Goal: Task Accomplishment & Management: Complete application form

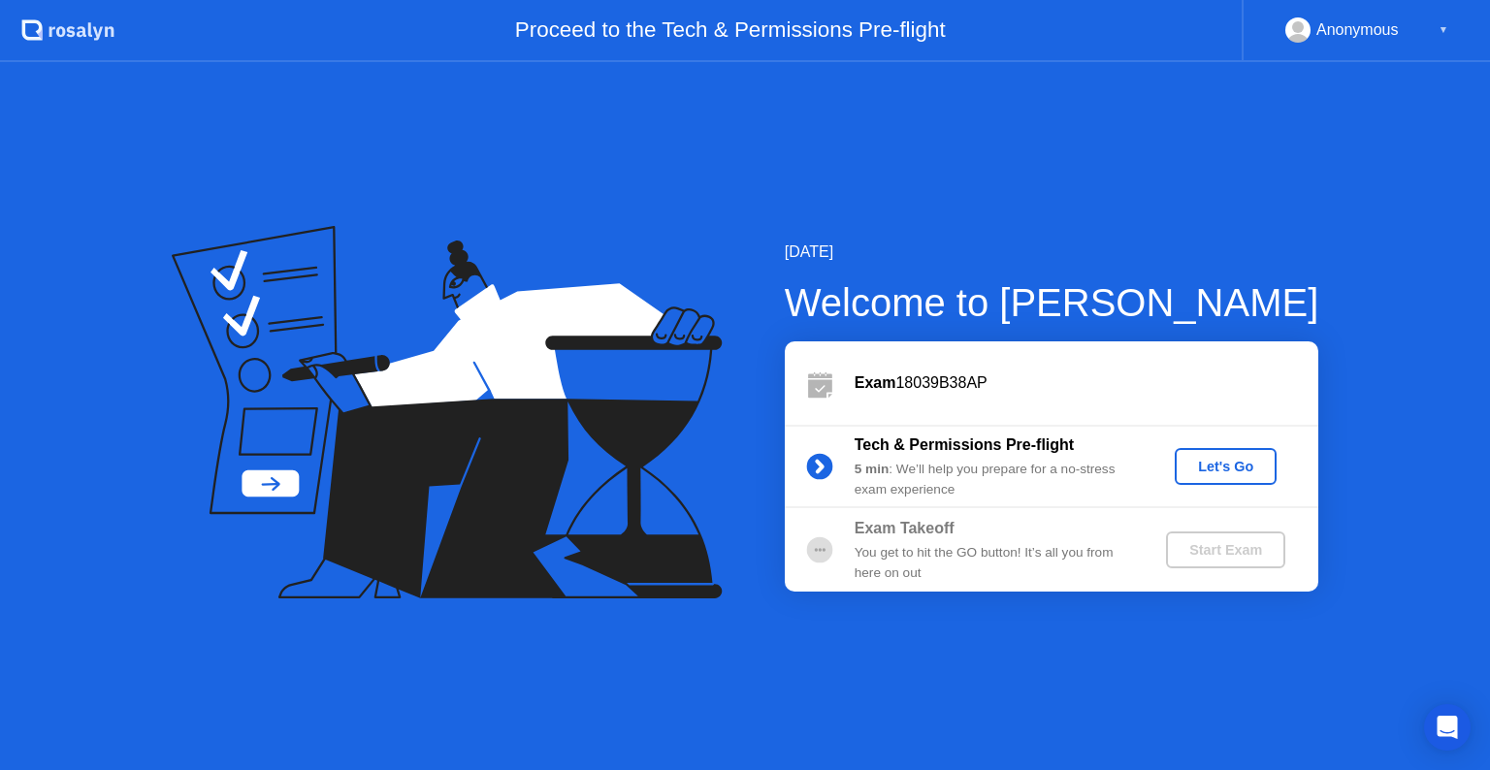
click at [1249, 469] on div "Let's Go" at bounding box center [1226, 467] width 86 height 16
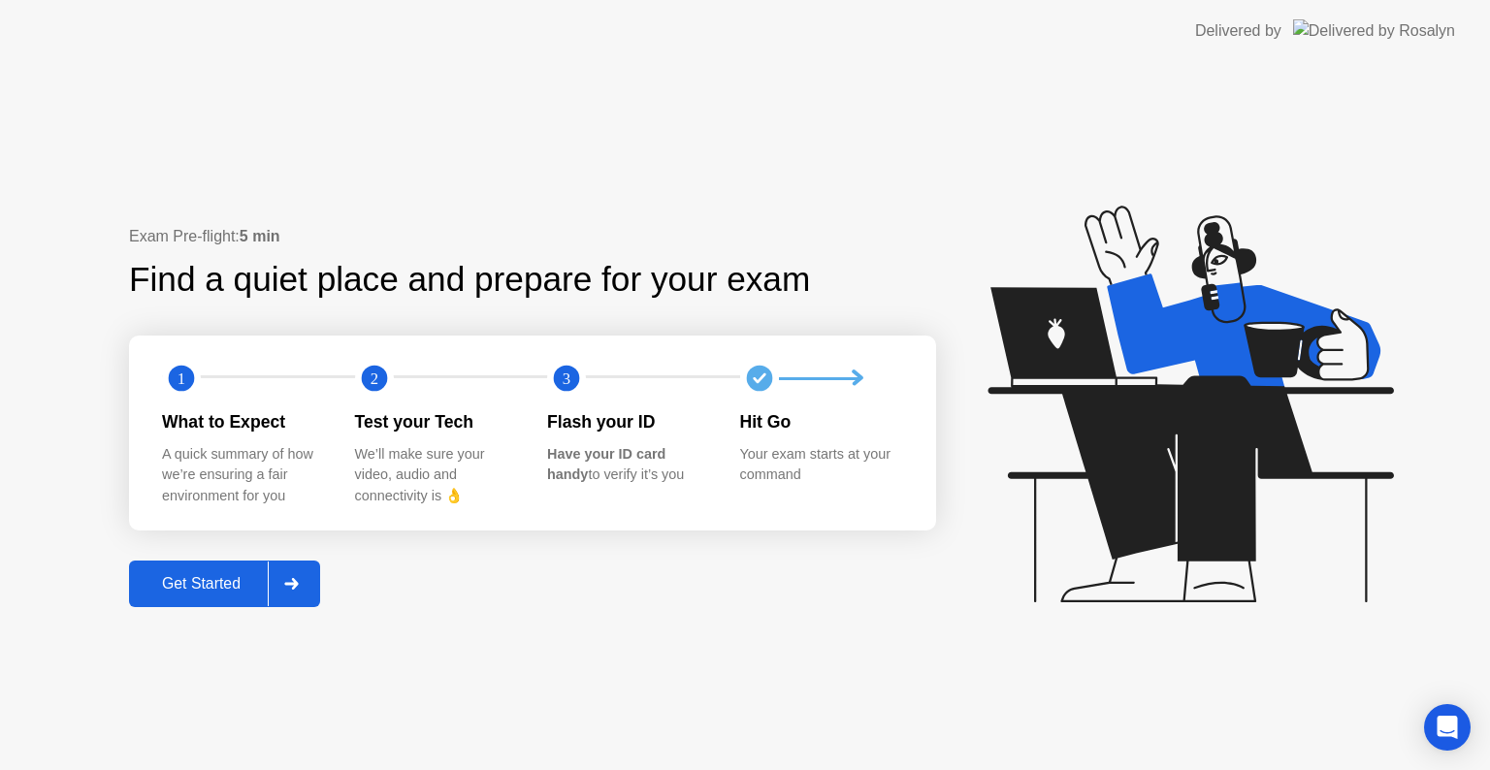
click at [227, 582] on div "Get Started" at bounding box center [201, 583] width 133 height 17
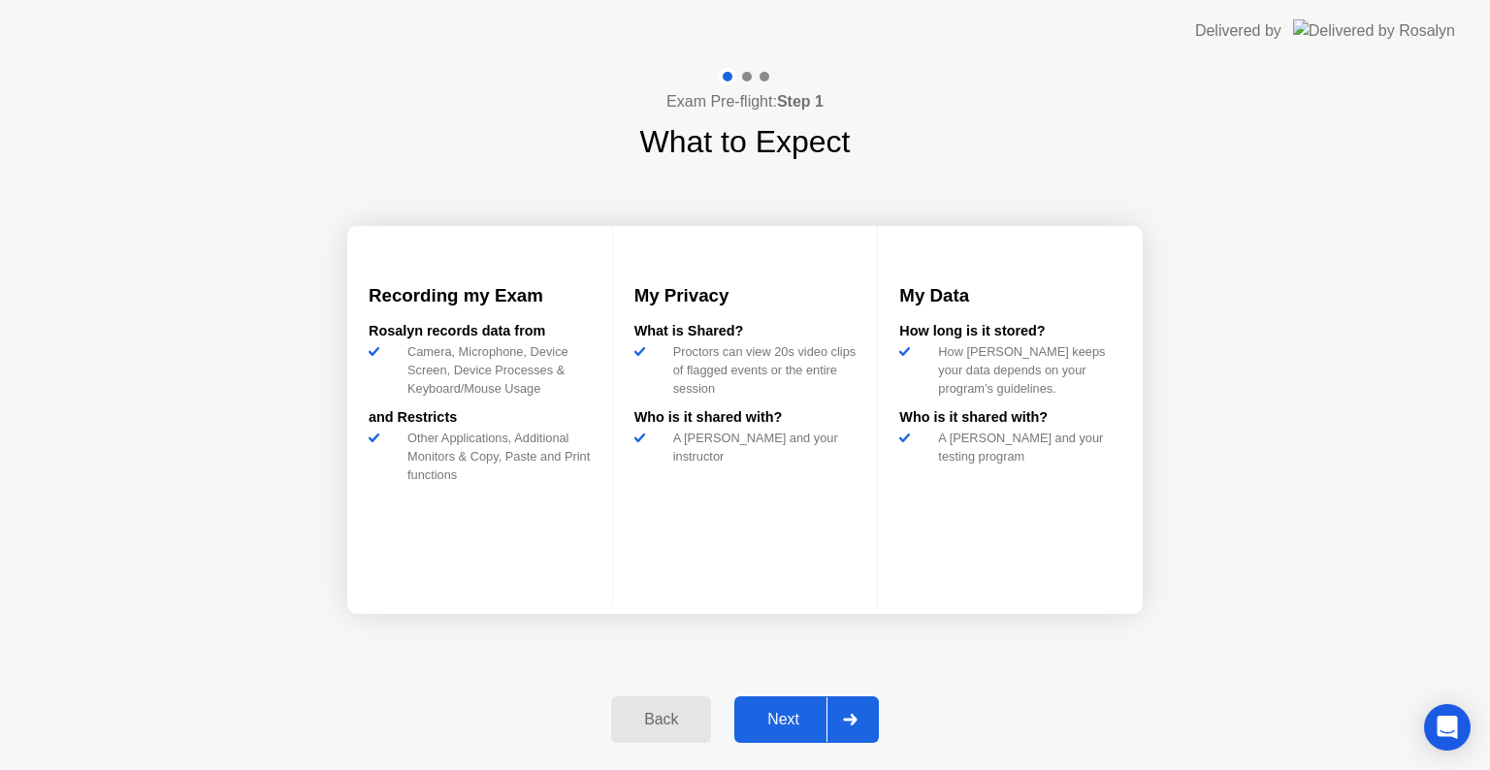
click at [765, 714] on div "Next" at bounding box center [783, 719] width 86 height 17
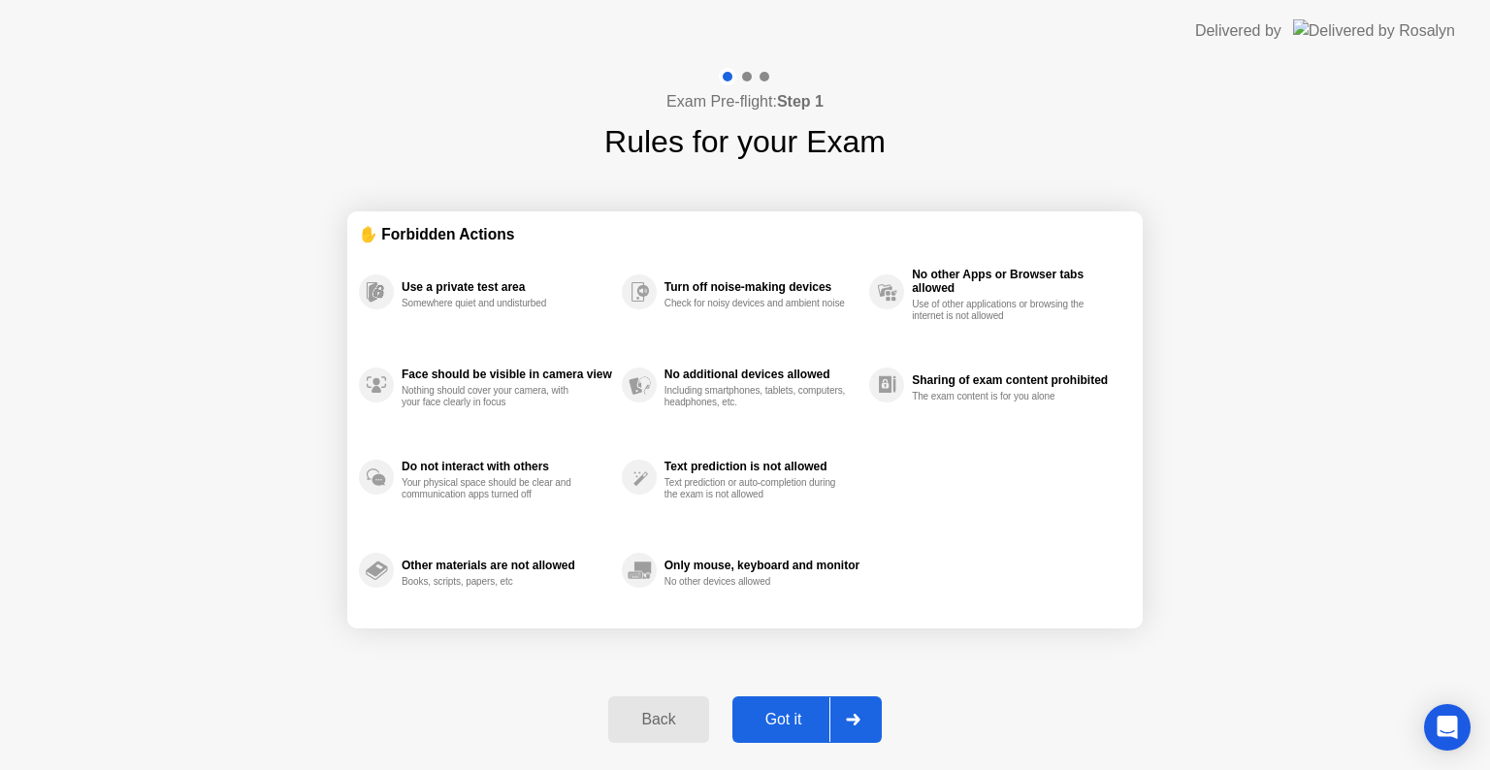
click at [765, 714] on div "Got it" at bounding box center [783, 719] width 91 height 17
select select "**********"
select select "*******"
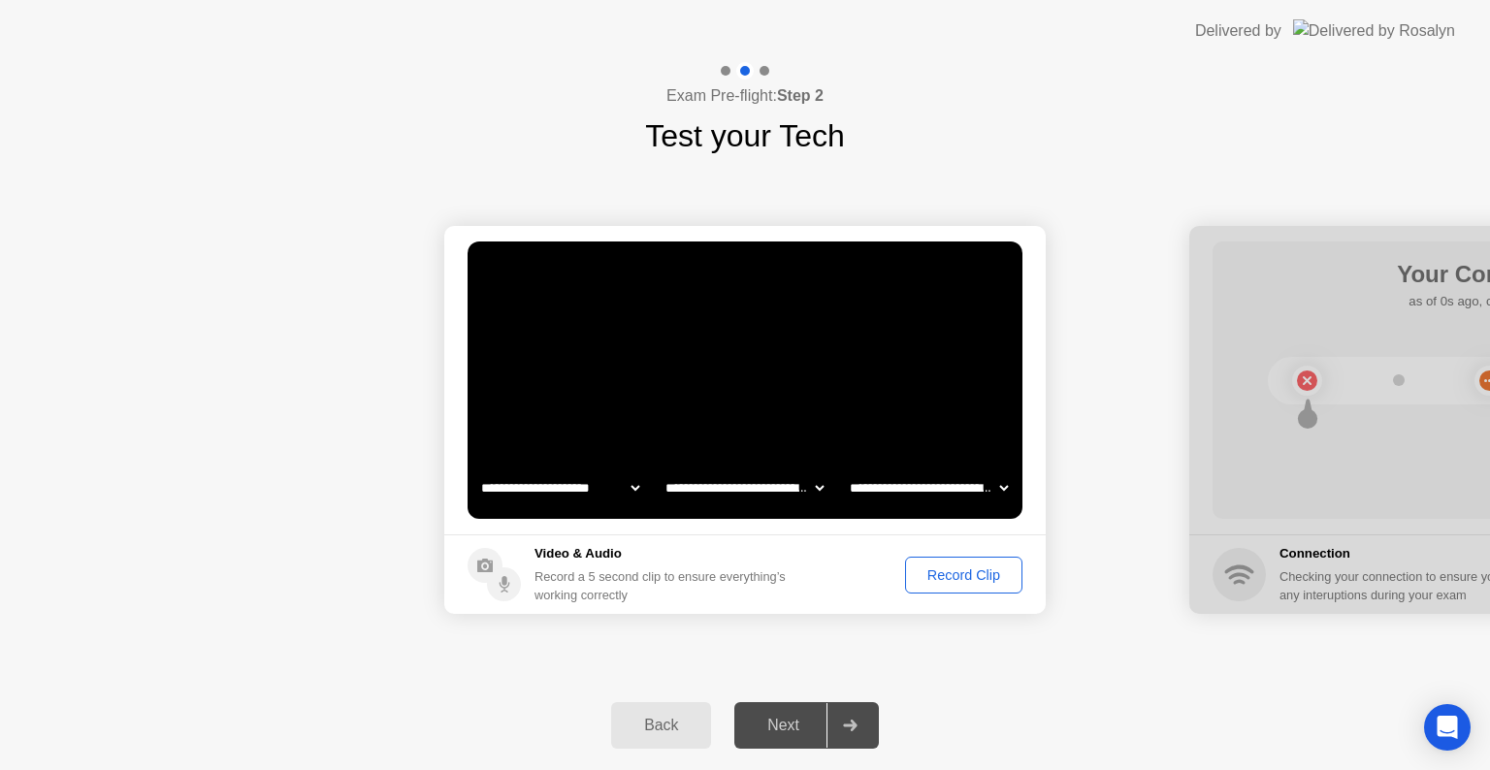
click at [971, 582] on div "Record Clip" at bounding box center [964, 576] width 104 height 16
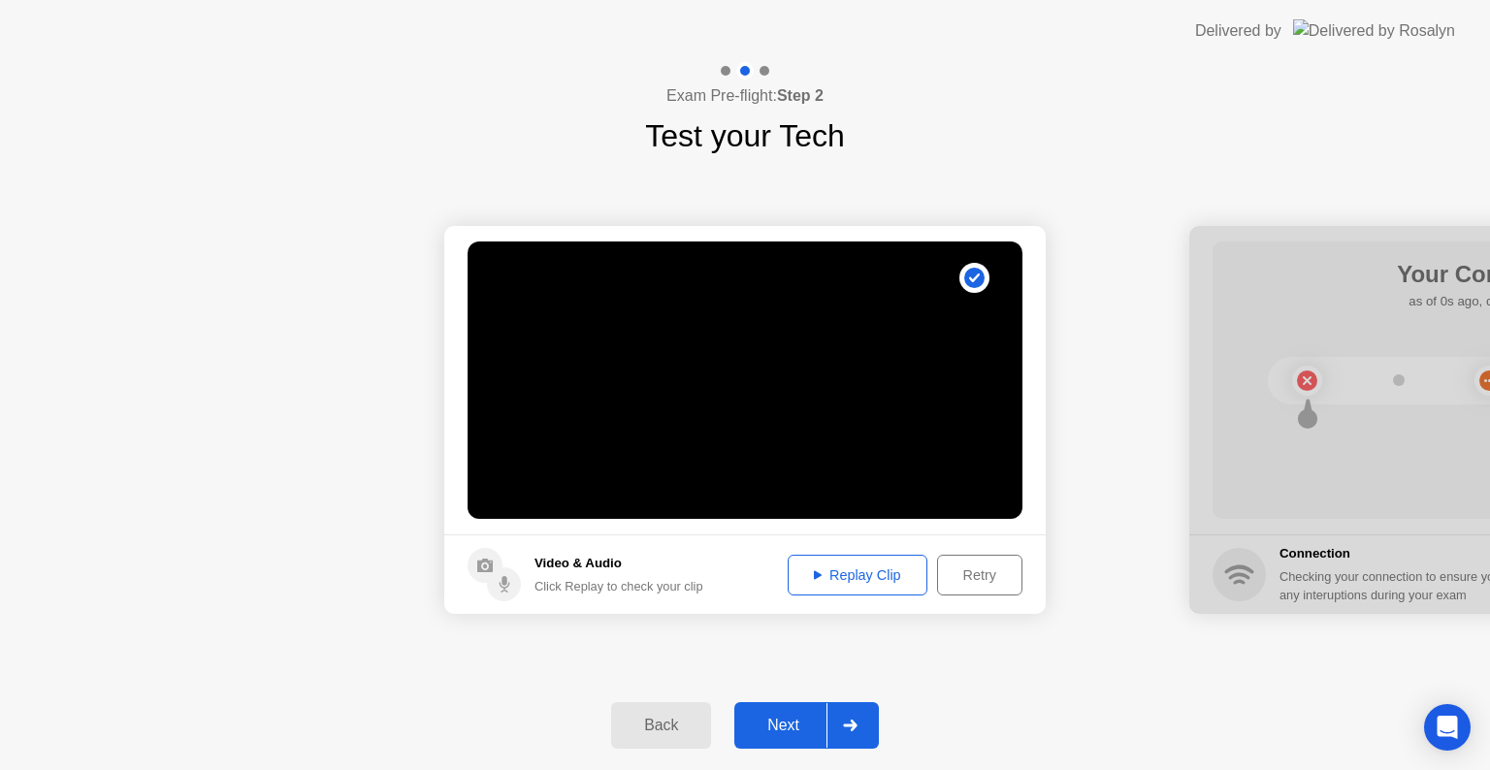
click at [773, 732] on div "Next" at bounding box center [783, 725] width 86 height 17
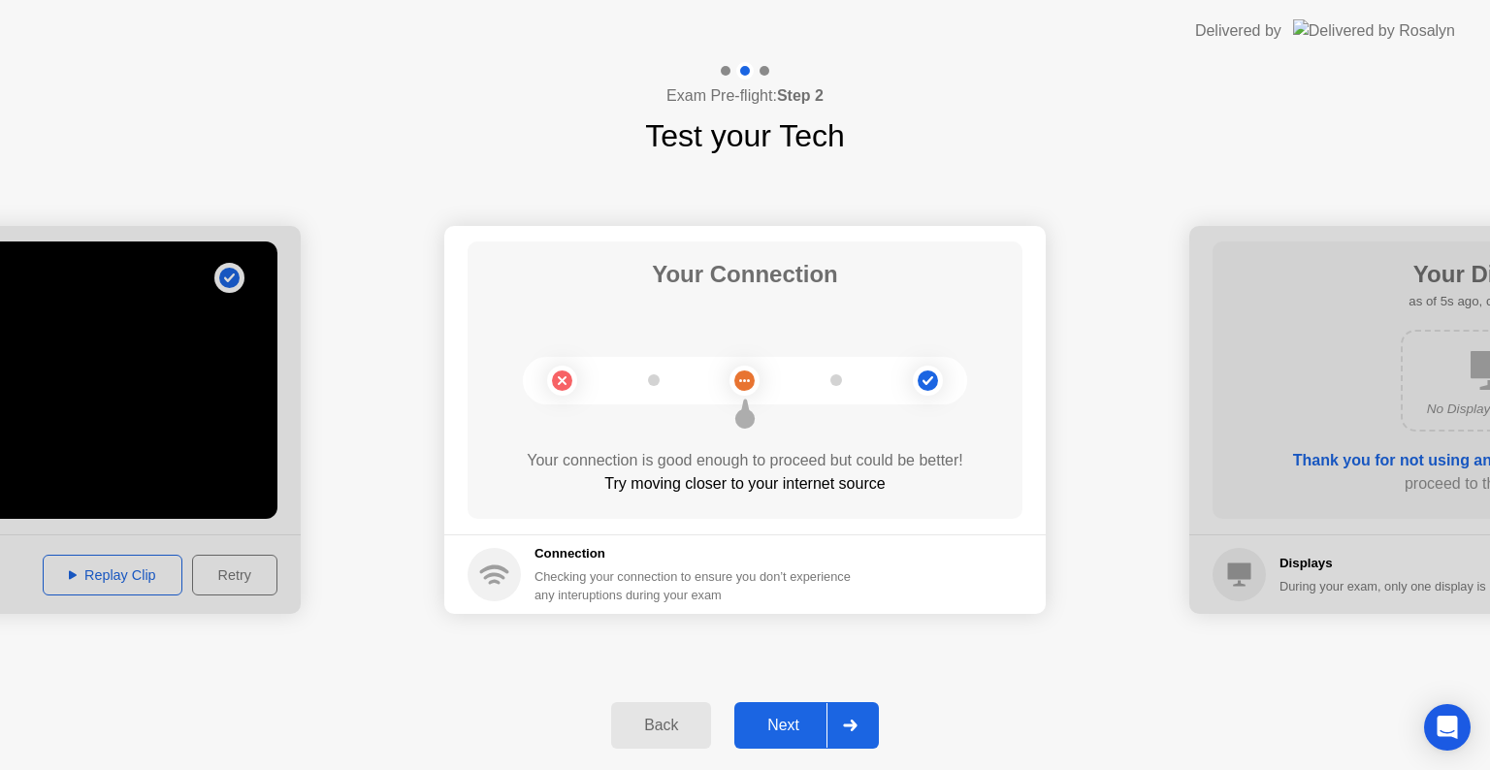
click at [773, 732] on div "Next" at bounding box center [783, 725] width 86 height 17
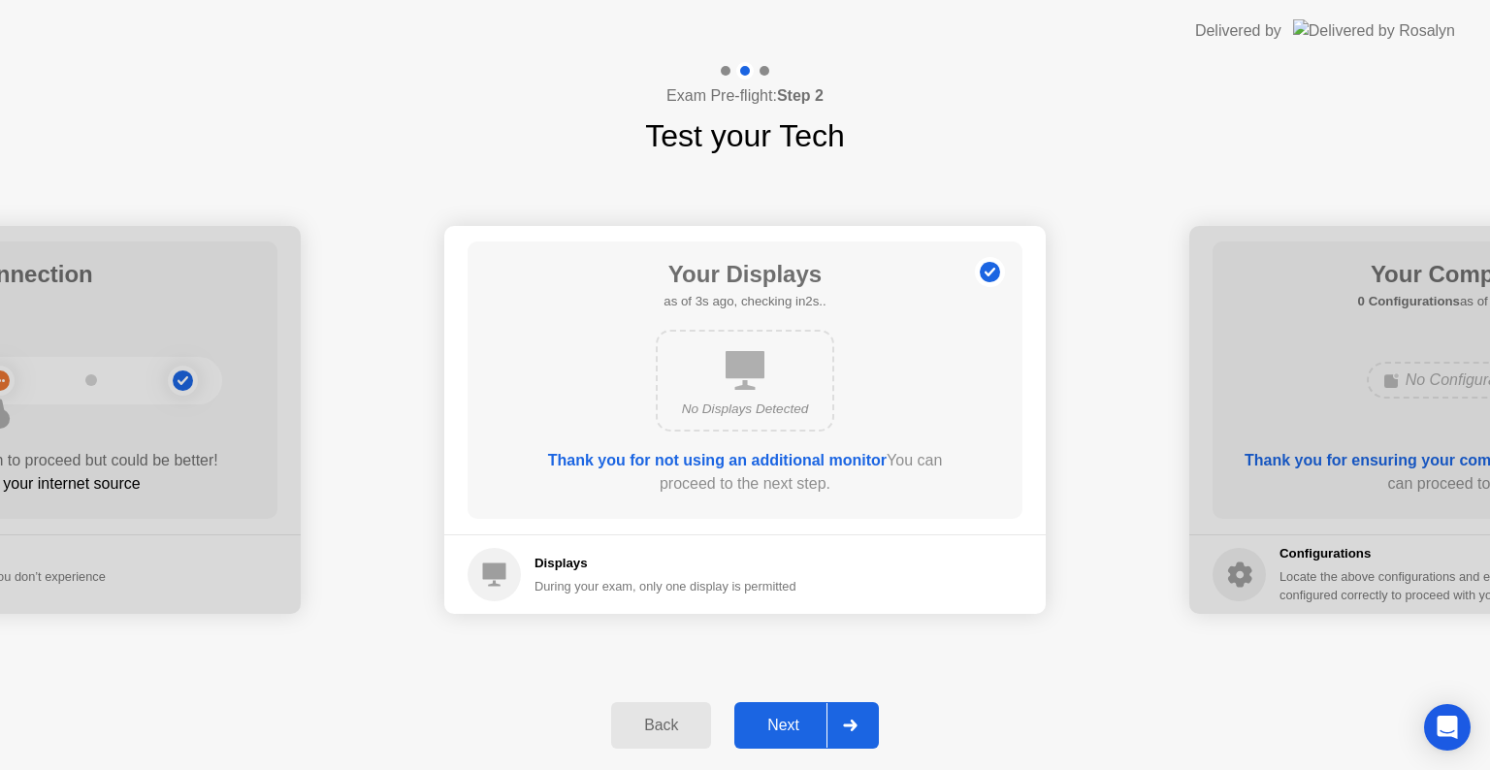
click at [773, 732] on div "Next" at bounding box center [783, 725] width 86 height 17
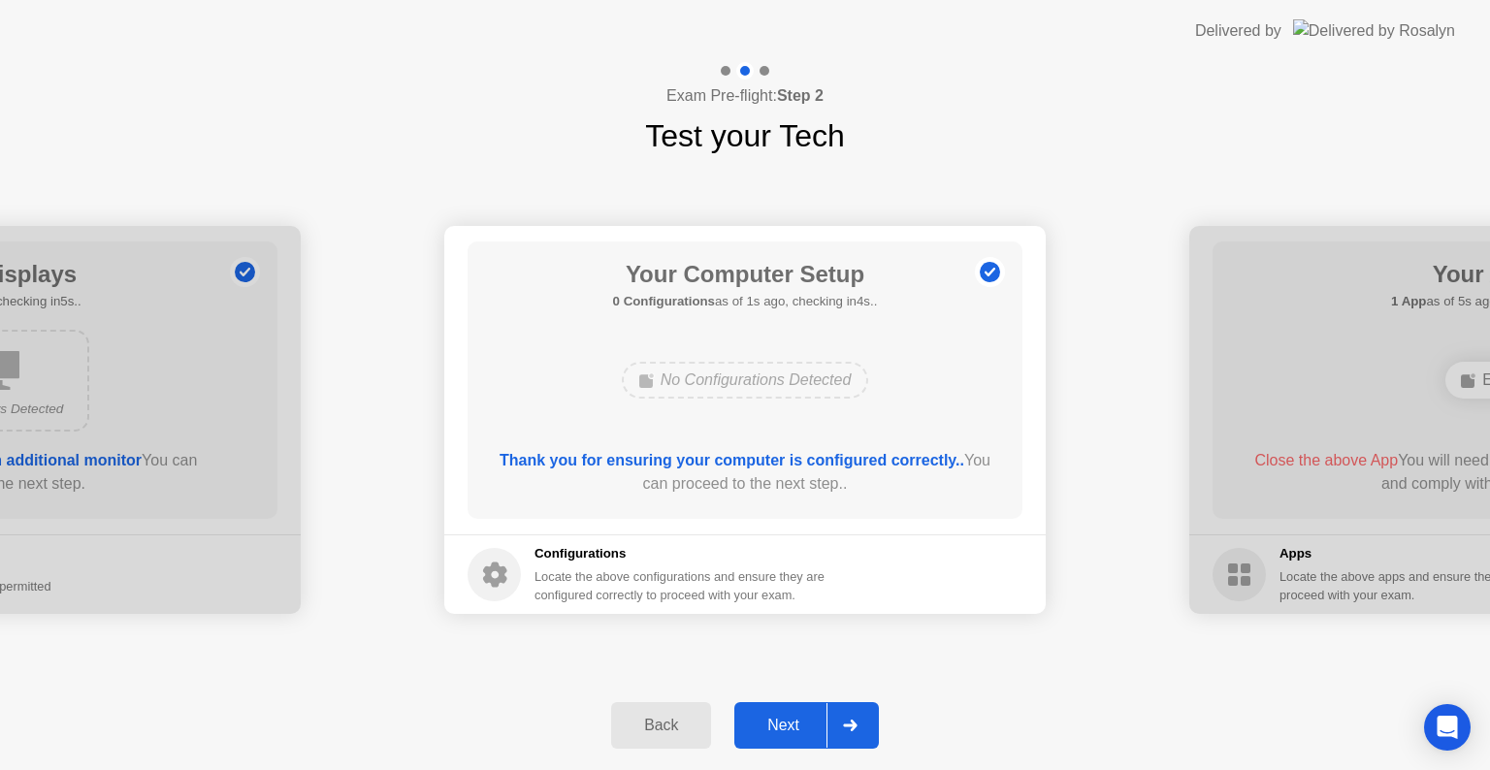
click at [773, 732] on div "Next" at bounding box center [783, 725] width 86 height 17
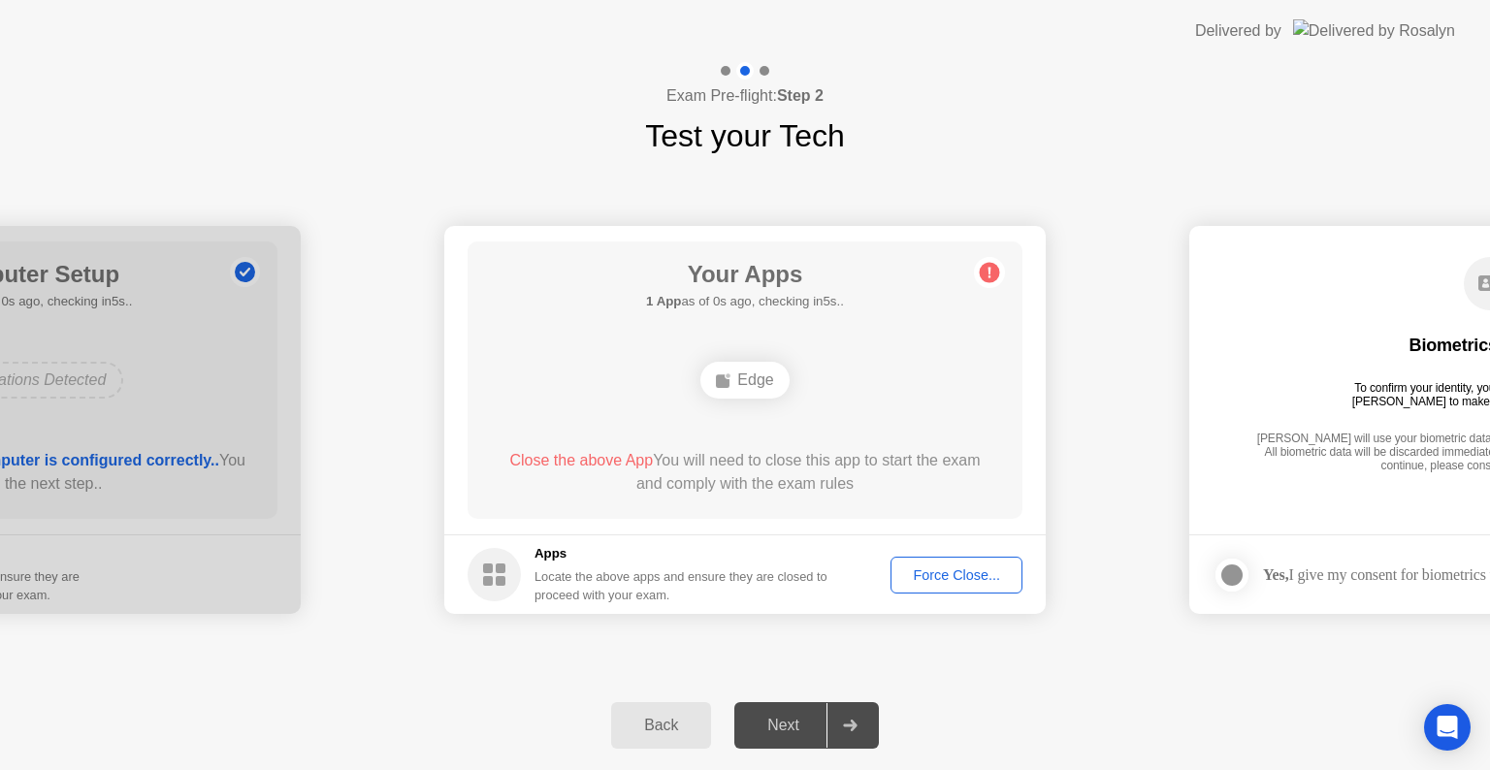
click at [773, 732] on div "Next" at bounding box center [783, 725] width 86 height 17
click at [921, 570] on div "Force Close..." at bounding box center [956, 576] width 118 height 16
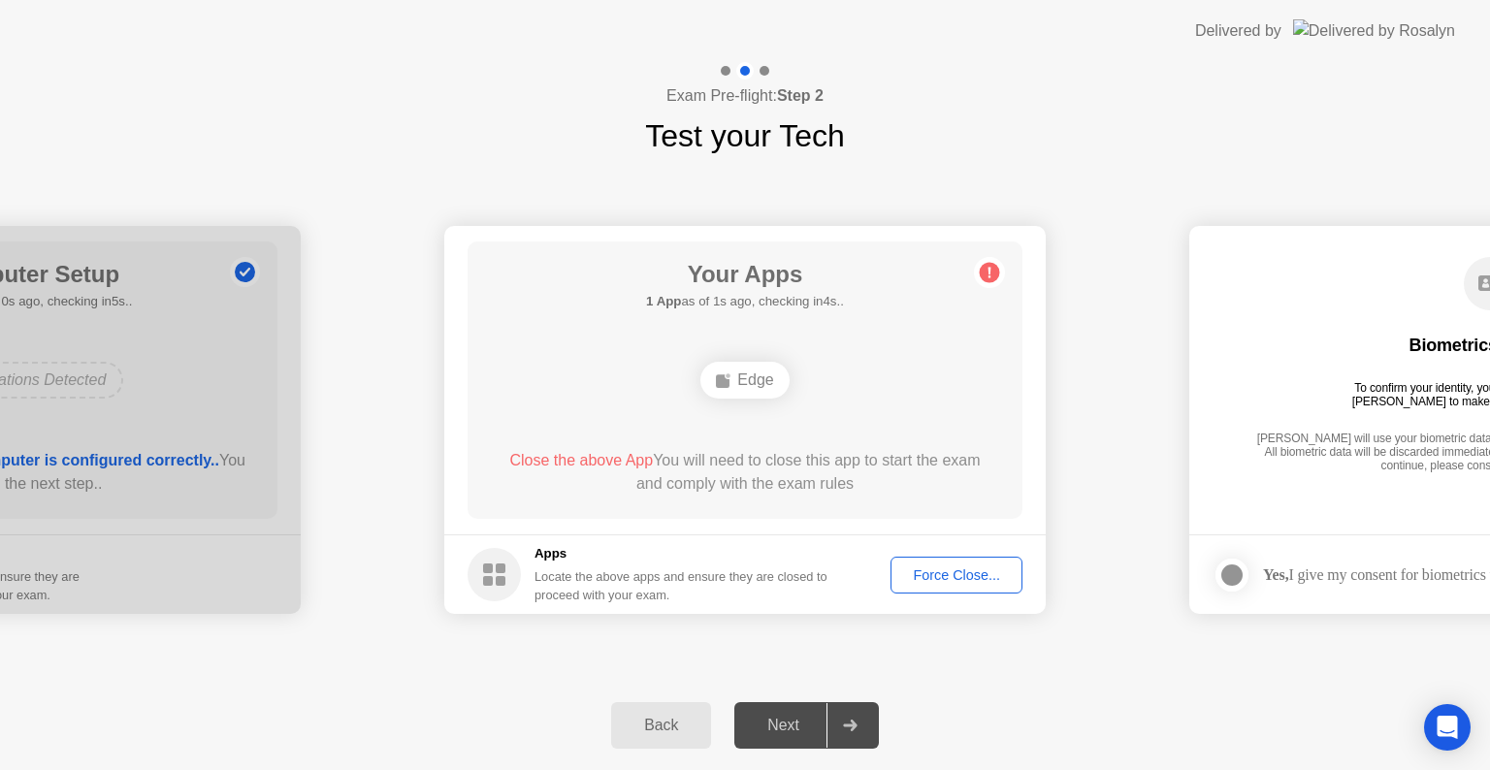
click at [930, 582] on div "Force Close..." at bounding box center [956, 576] width 118 height 16
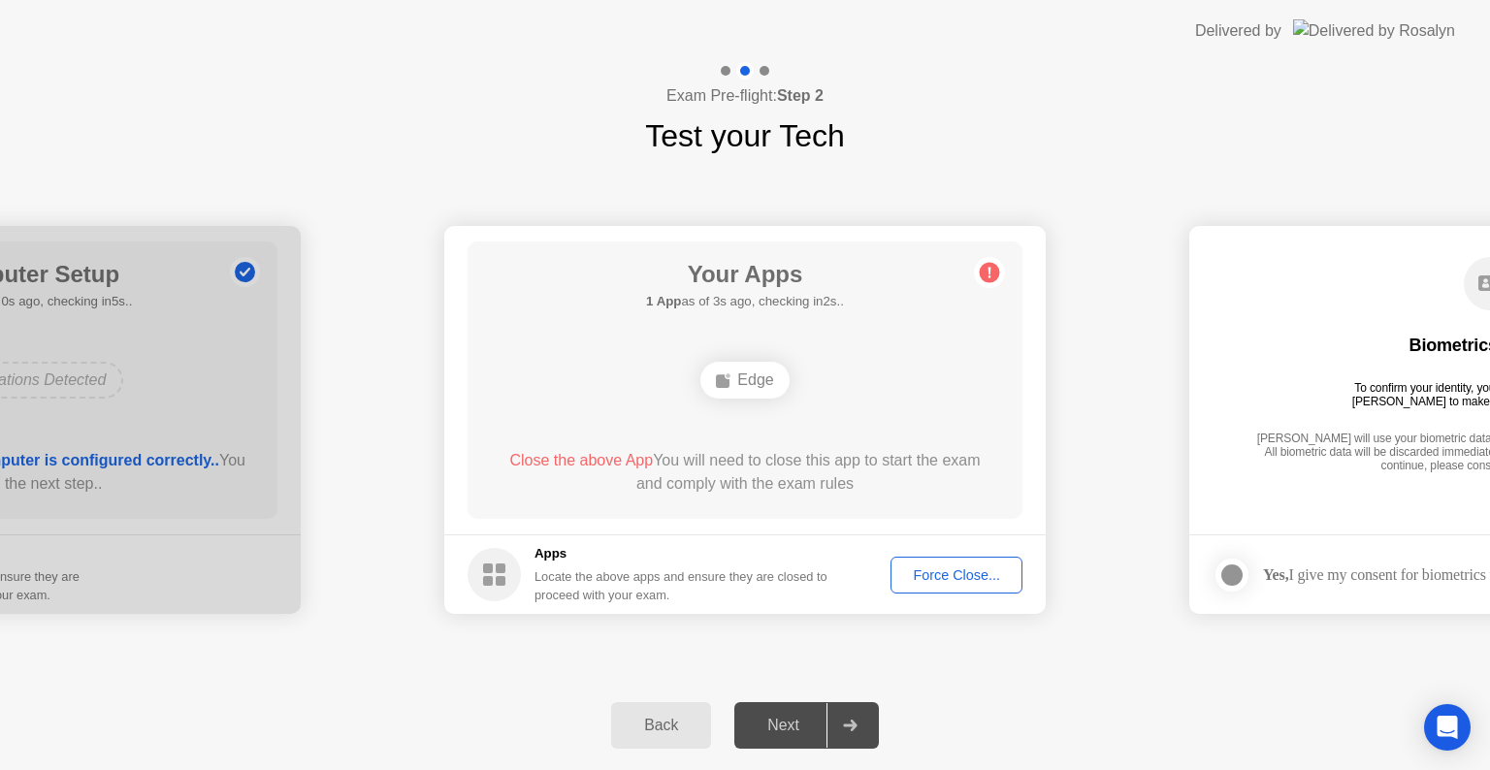
click at [955, 574] on div "Force Close..." at bounding box center [956, 576] width 118 height 16
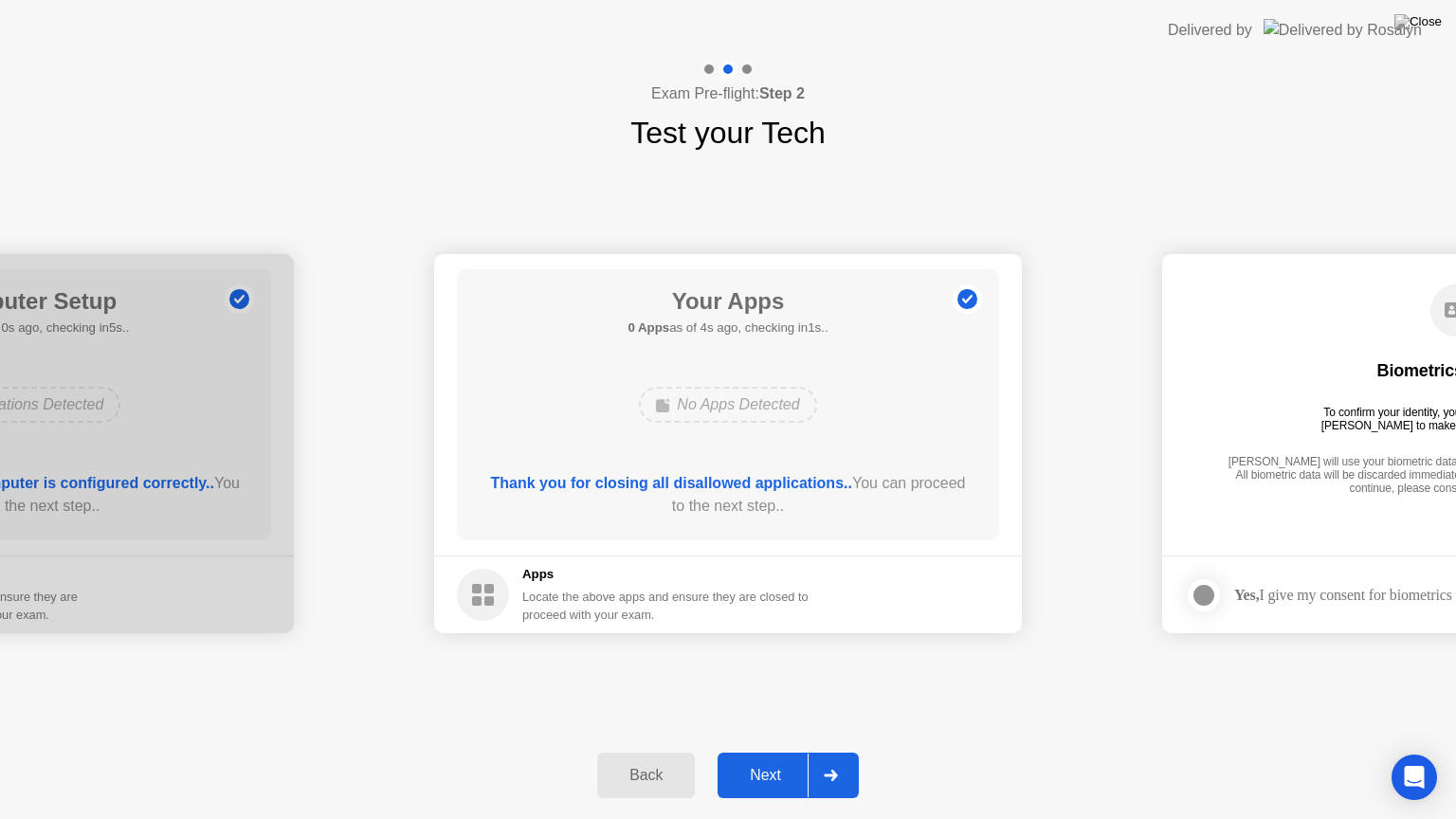
click at [766, 752] on div "Next" at bounding box center [765, 775] width 84 height 17
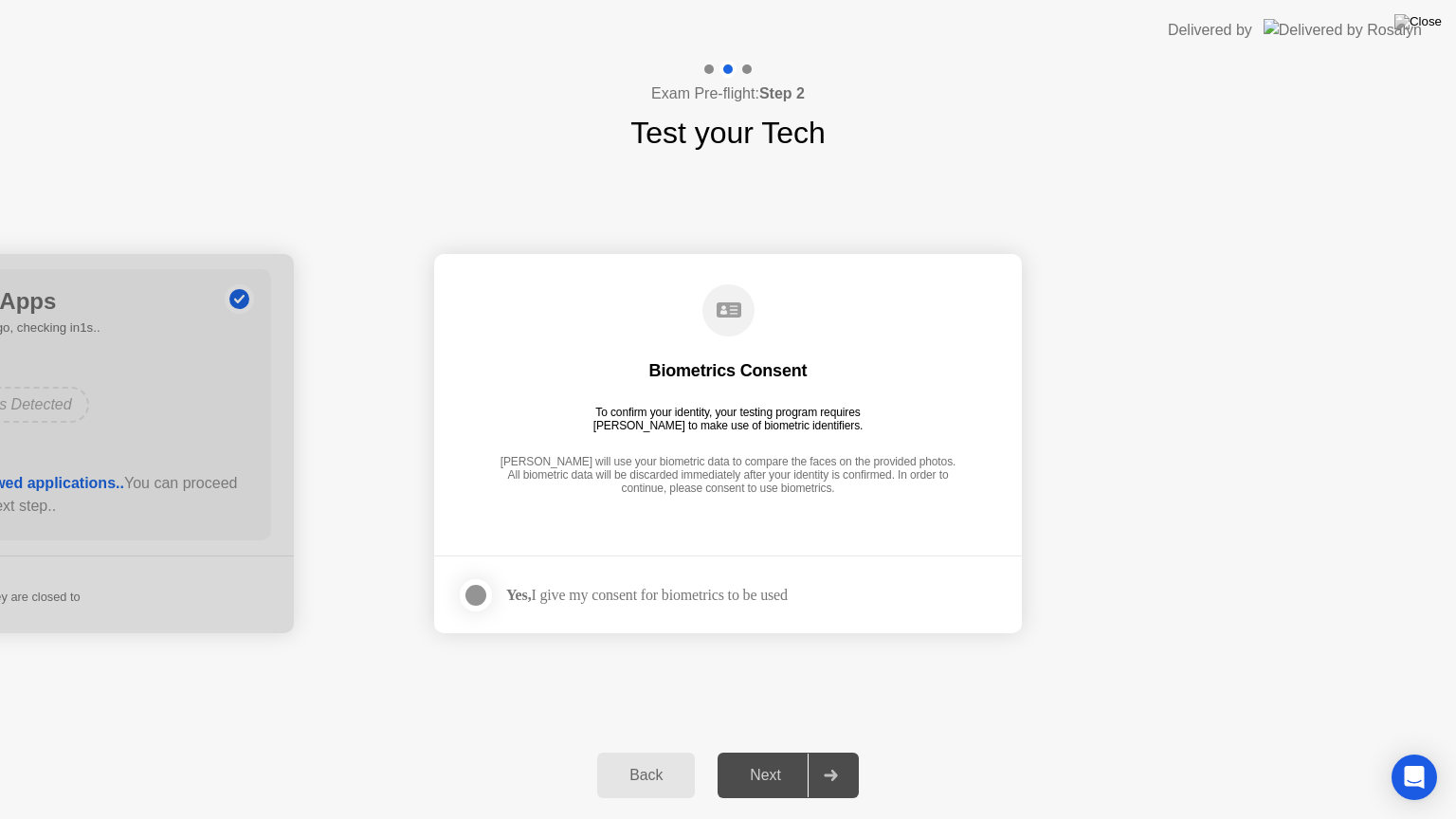
click at [477, 593] on div at bounding box center [475, 595] width 22 height 22
click at [759, 752] on div "Next" at bounding box center [765, 775] width 84 height 17
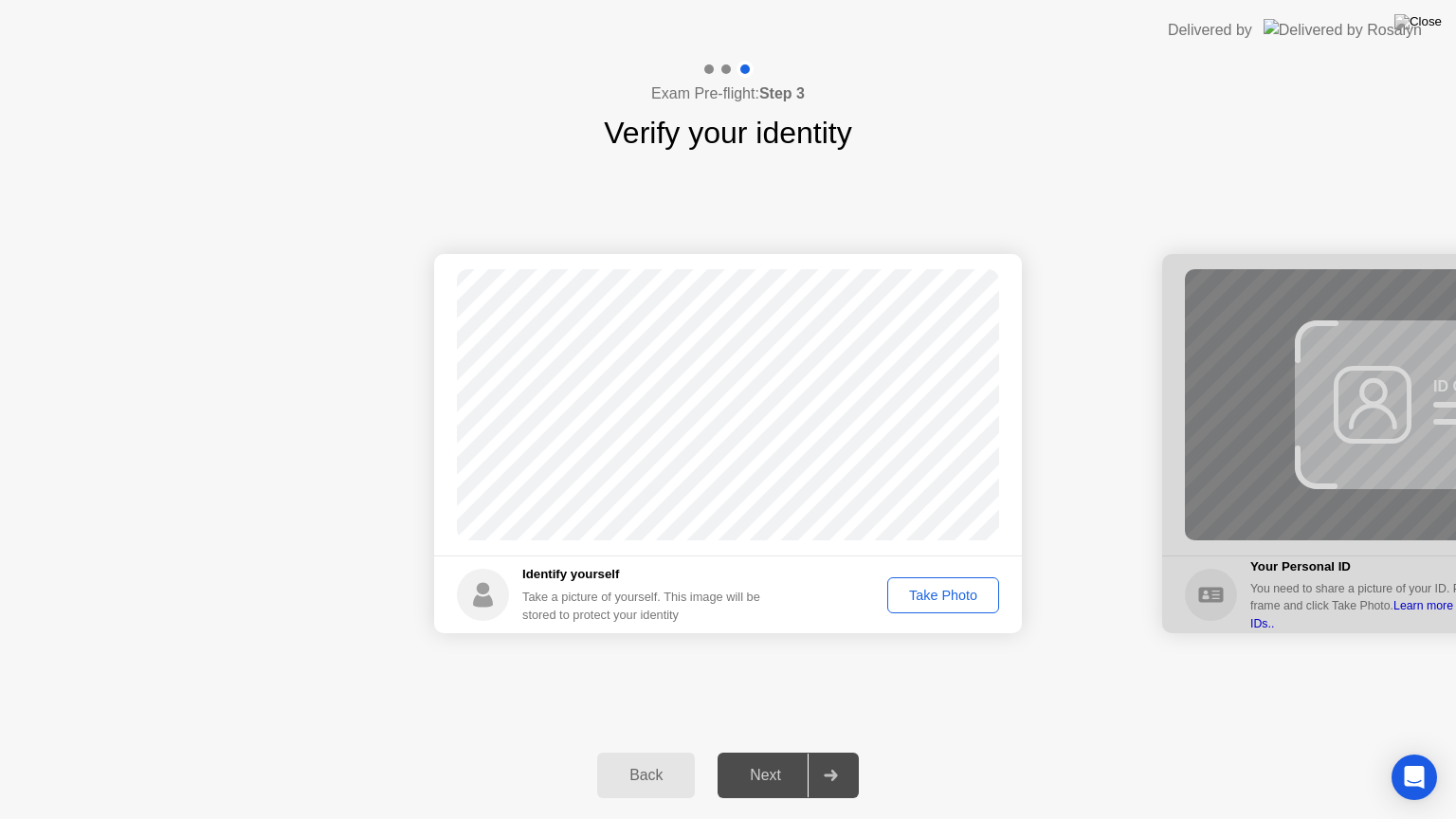
click at [955, 593] on div "Take Photo" at bounding box center [943, 596] width 99 height 16
click at [778, 752] on div "Next" at bounding box center [765, 775] width 84 height 17
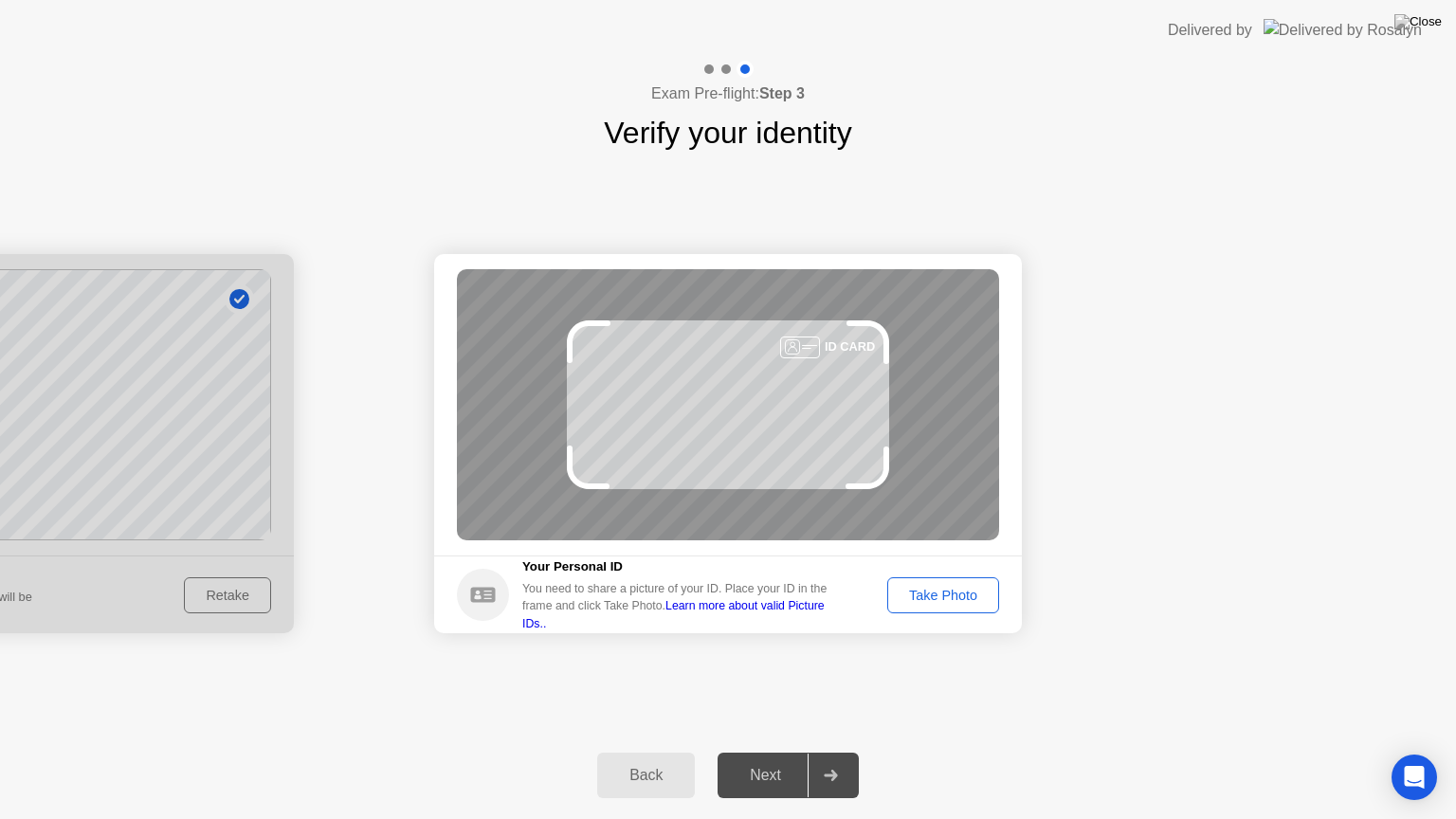
click at [760, 752] on div "Next" at bounding box center [765, 775] width 84 height 17
click at [921, 607] on button "Take Photo" at bounding box center [943, 595] width 111 height 36
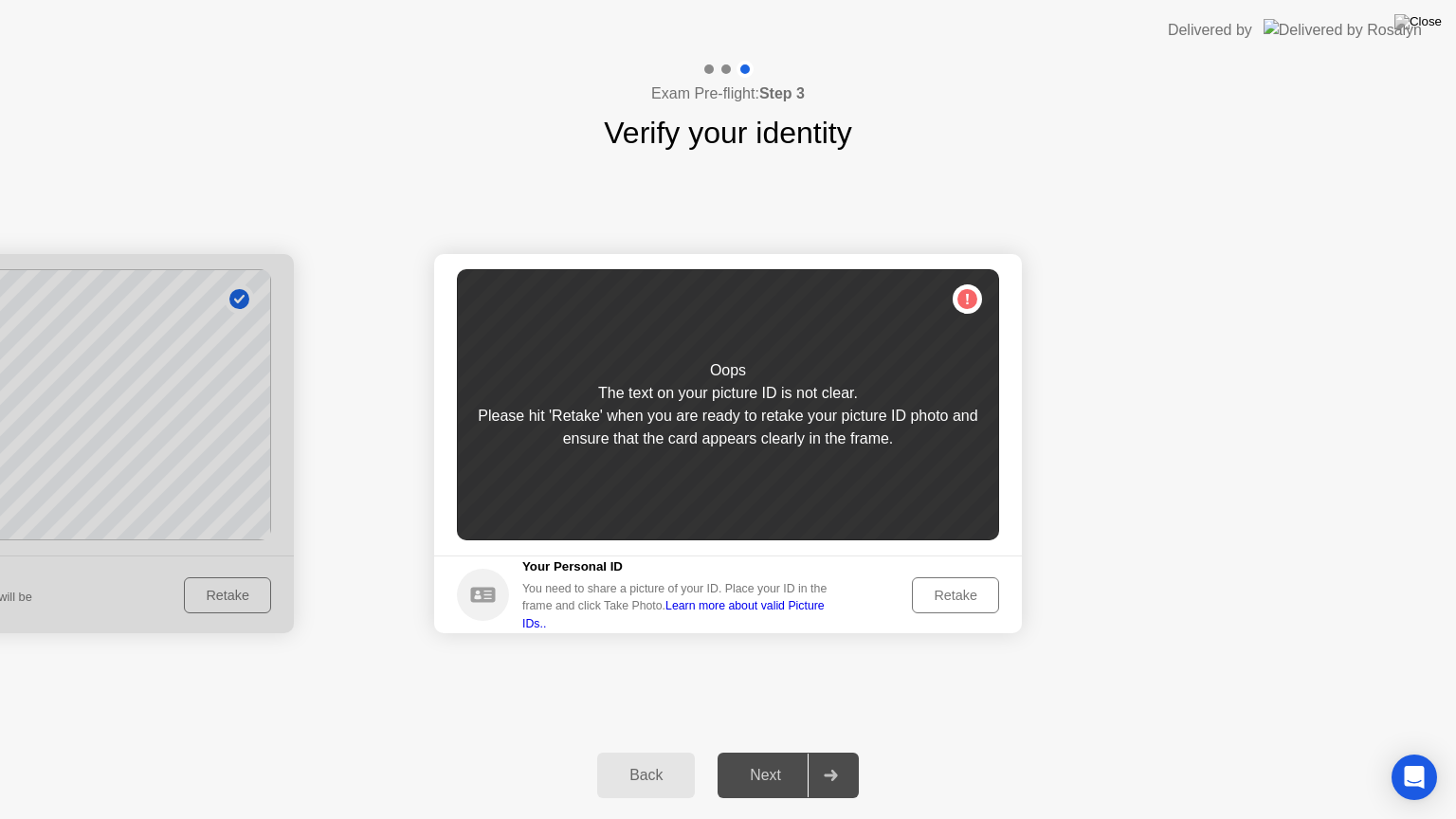
click at [947, 603] on div "Retake" at bounding box center [956, 596] width 74 height 16
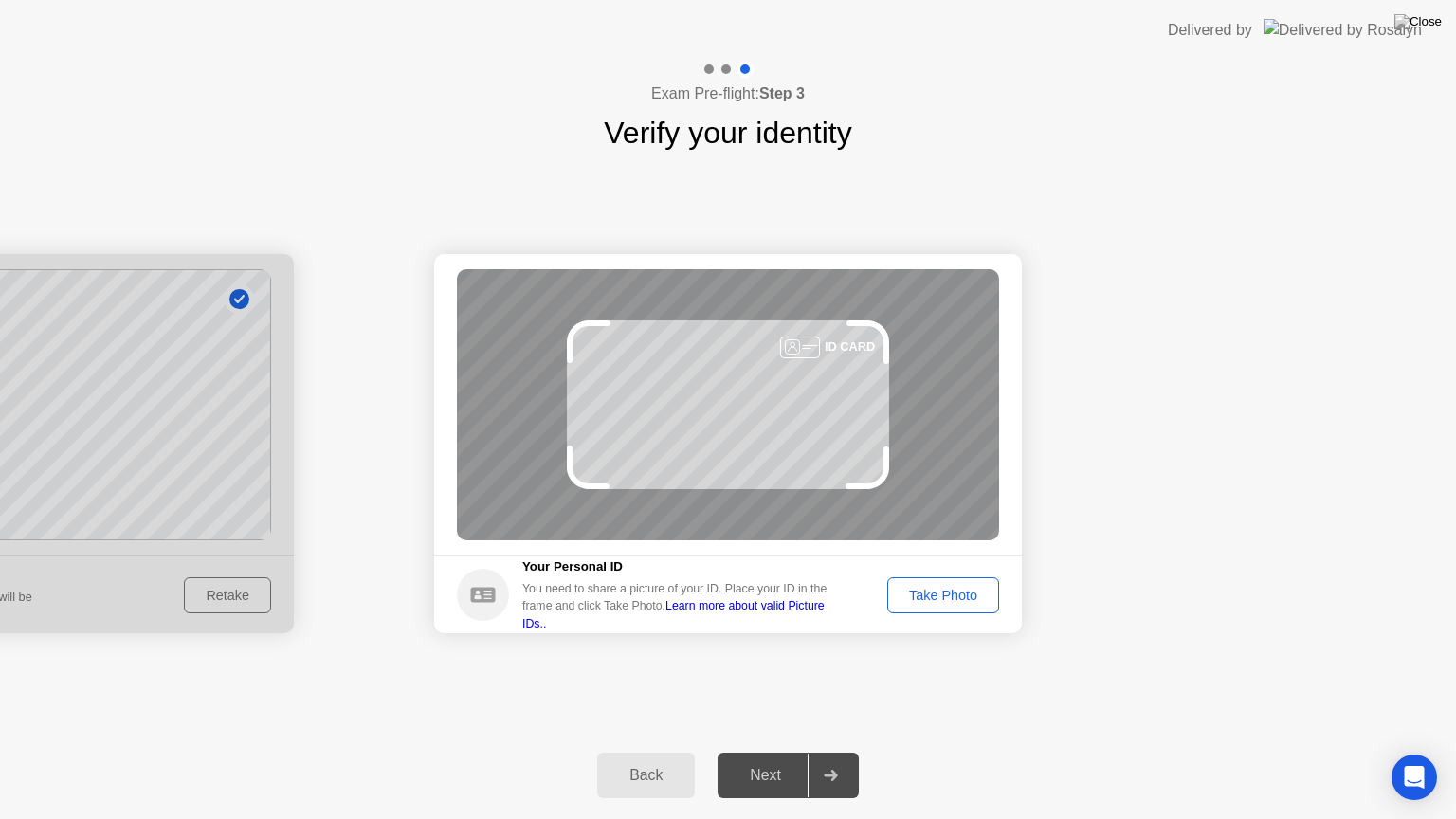
click at [937, 603] on div "Take Photo" at bounding box center [943, 596] width 99 height 16
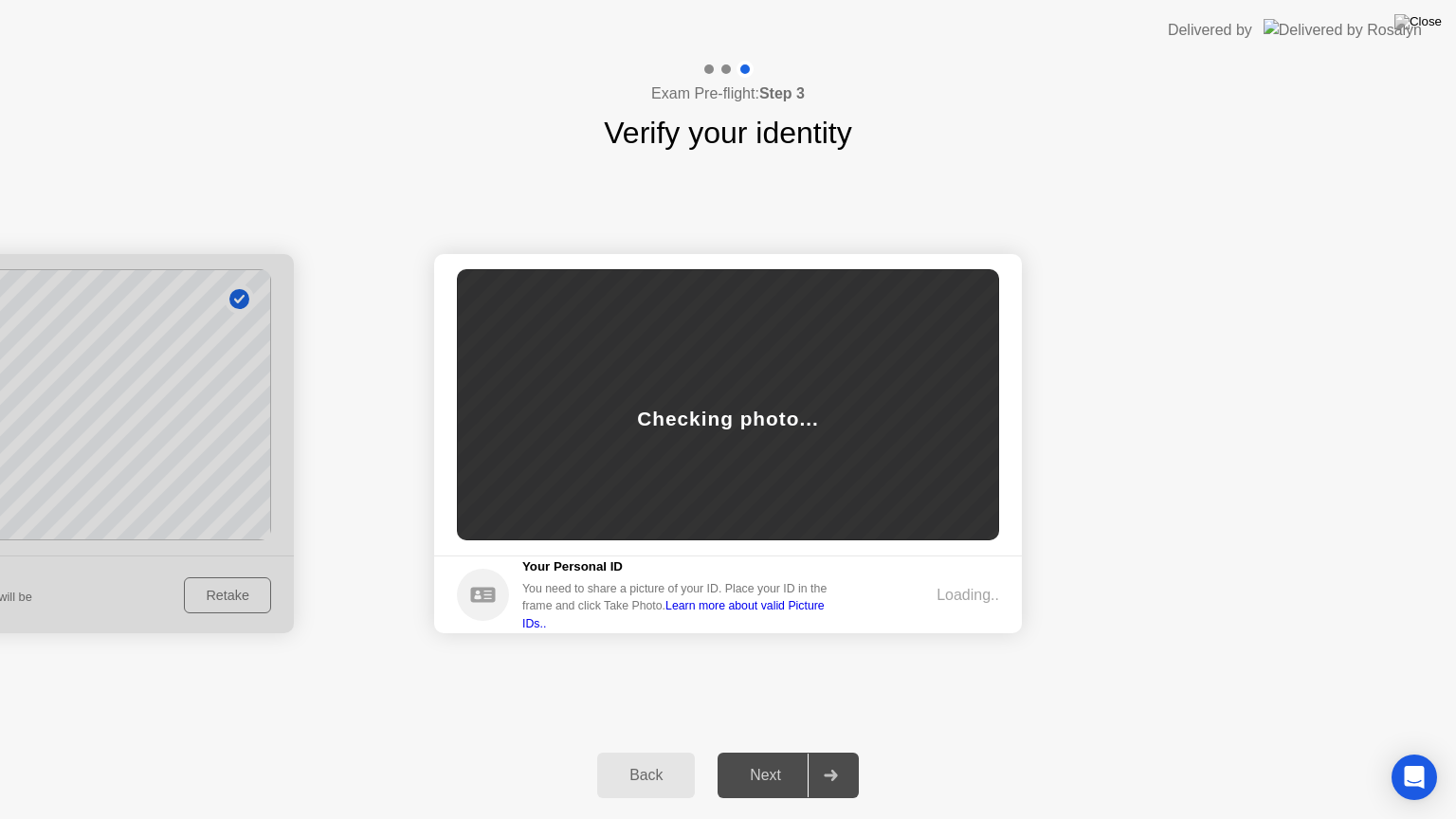
click at [937, 603] on div "Loading.." at bounding box center [968, 595] width 63 height 22
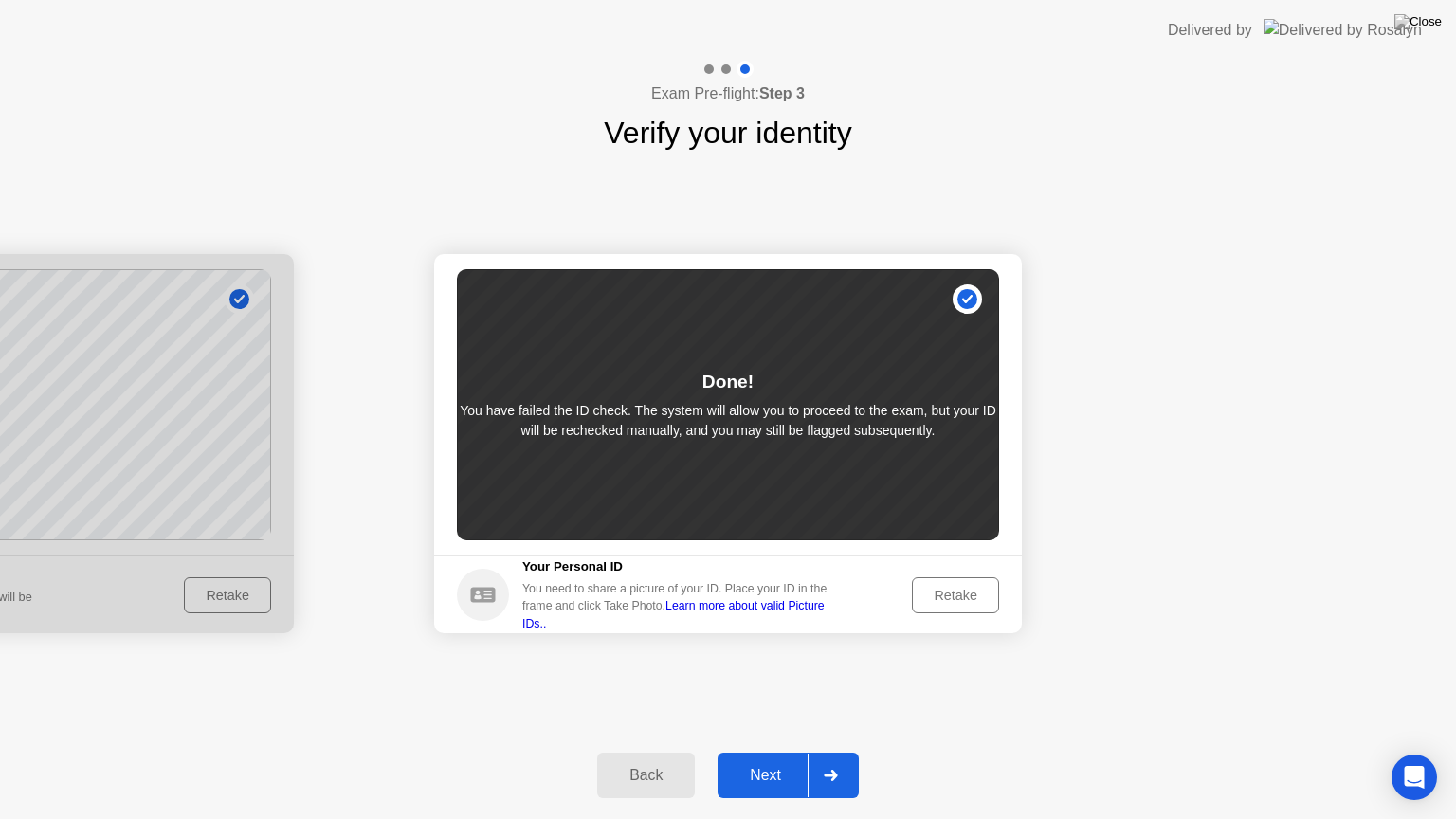
click at [772, 752] on div "Next" at bounding box center [765, 775] width 84 height 17
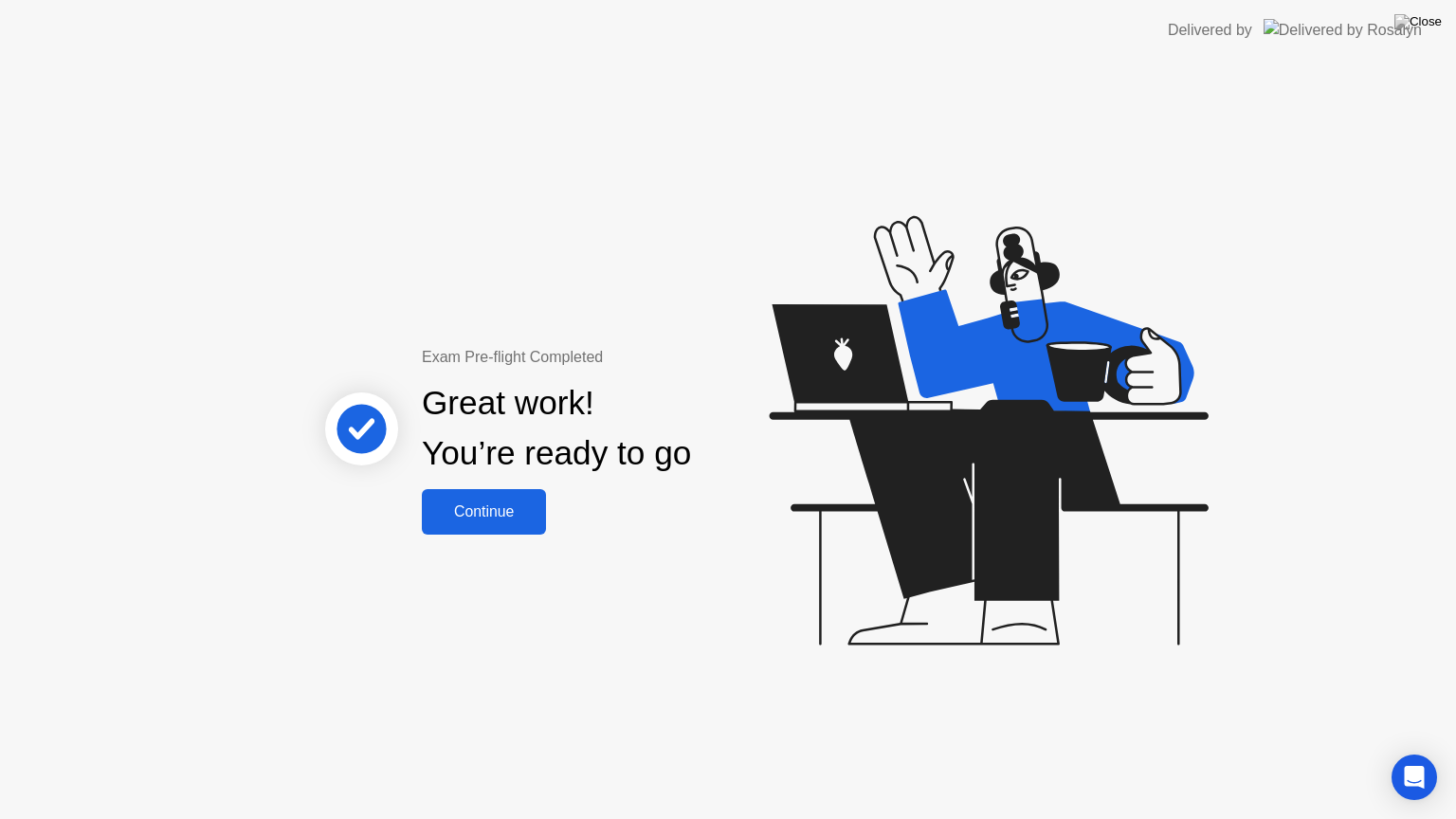
click at [504, 516] on div "Continue" at bounding box center [484, 511] width 112 height 17
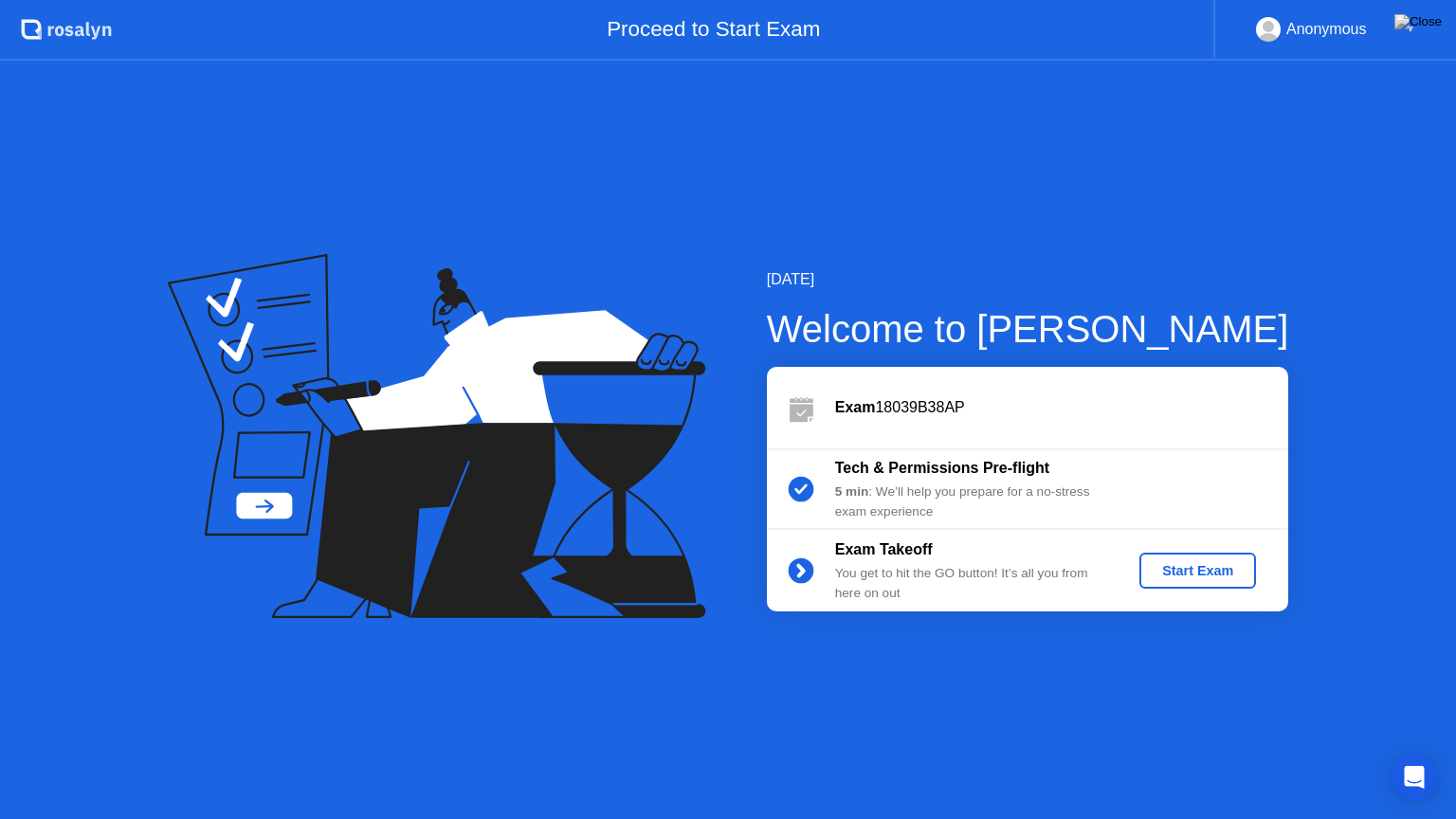
click at [1191, 573] on div "Start Exam" at bounding box center [1198, 571] width 102 height 16
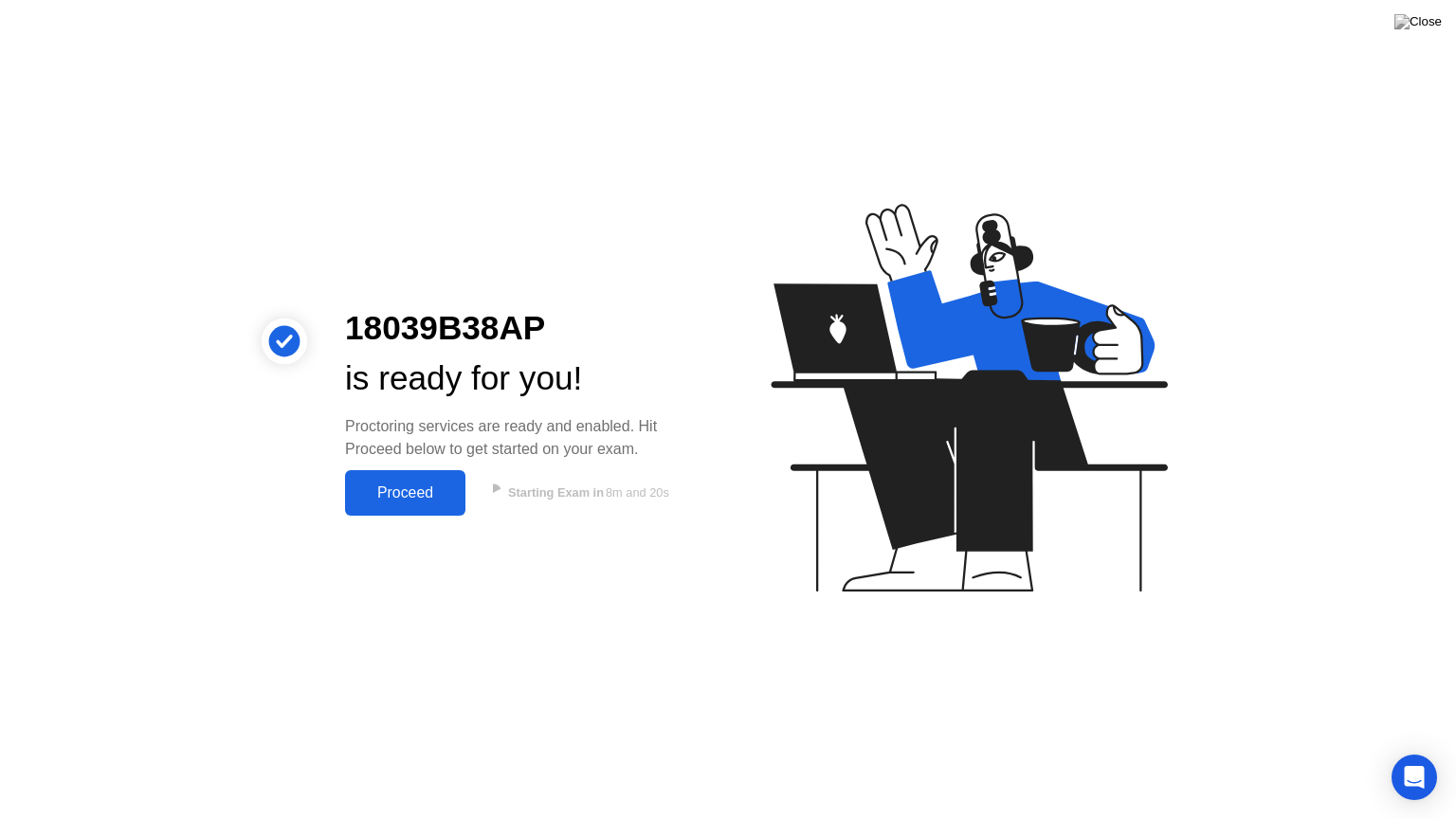
click at [402, 491] on div "Proceed" at bounding box center [406, 493] width 109 height 17
